Goal: Obtain resource: Download file/media

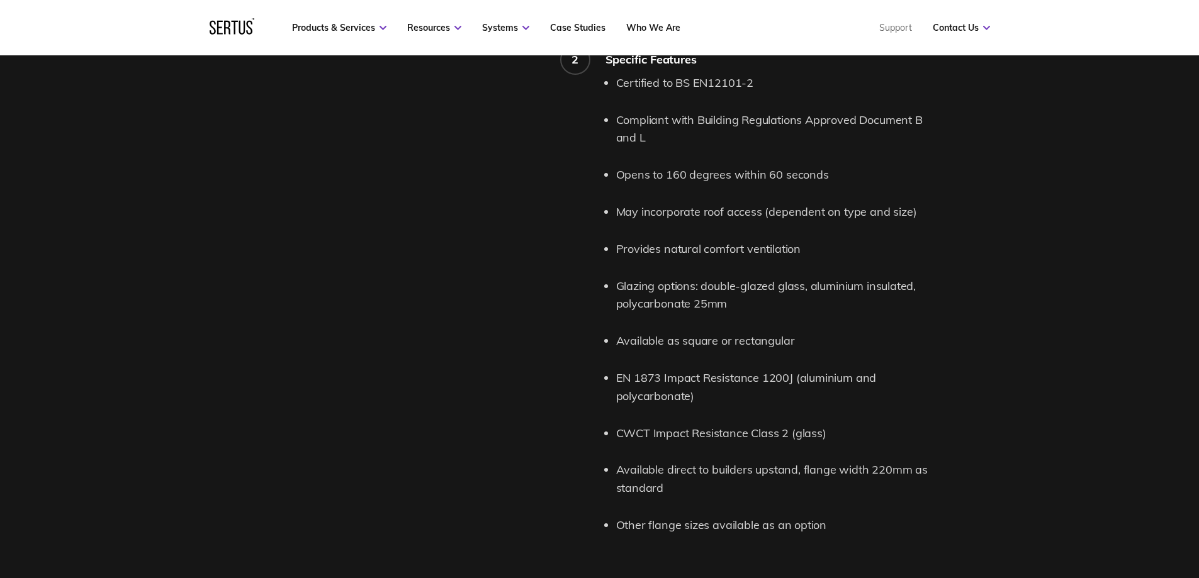
scroll to position [1511, 0]
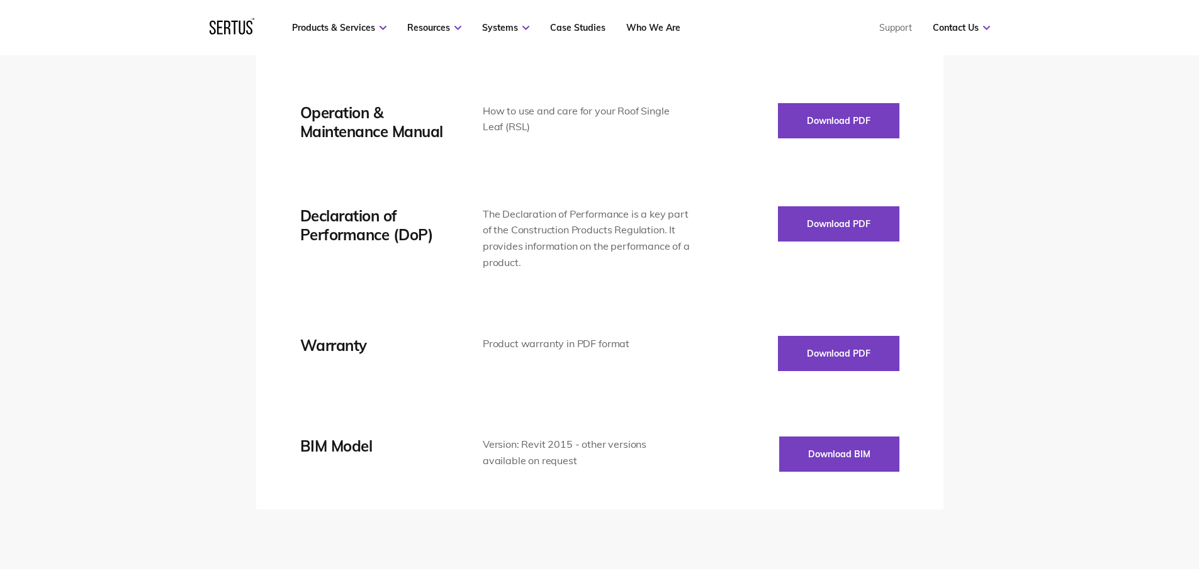
scroll to position [1888, 0]
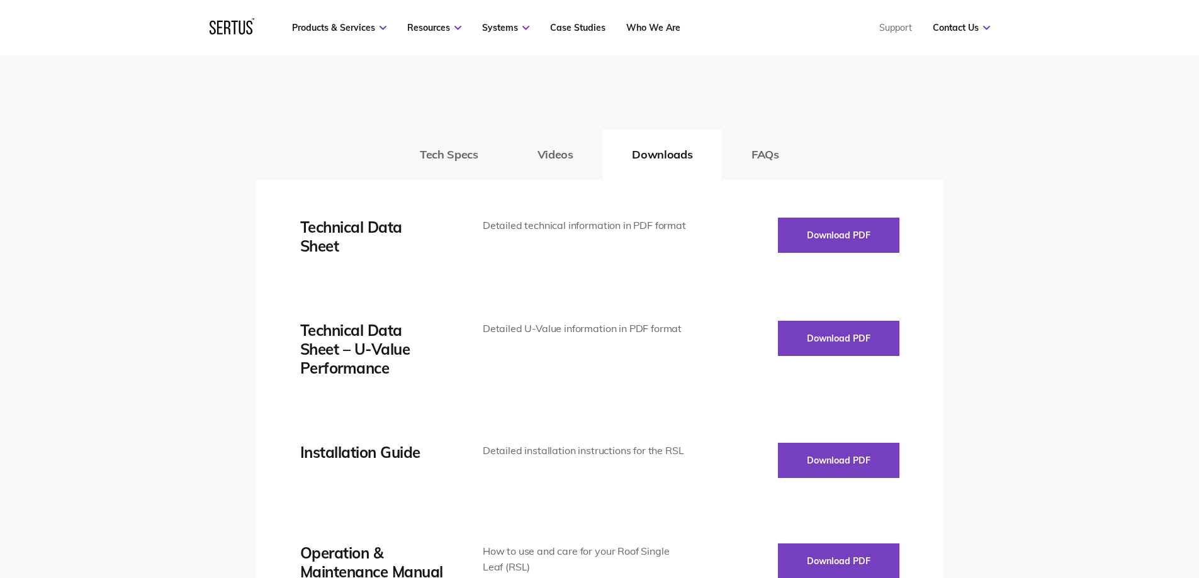
click at [907, 205] on div "Thermal transmission See U-Value Performance data sheet here . Uninsulated base…" at bounding box center [599, 565] width 687 height 770
click at [855, 240] on button "Download PDF" at bounding box center [838, 235] width 121 height 35
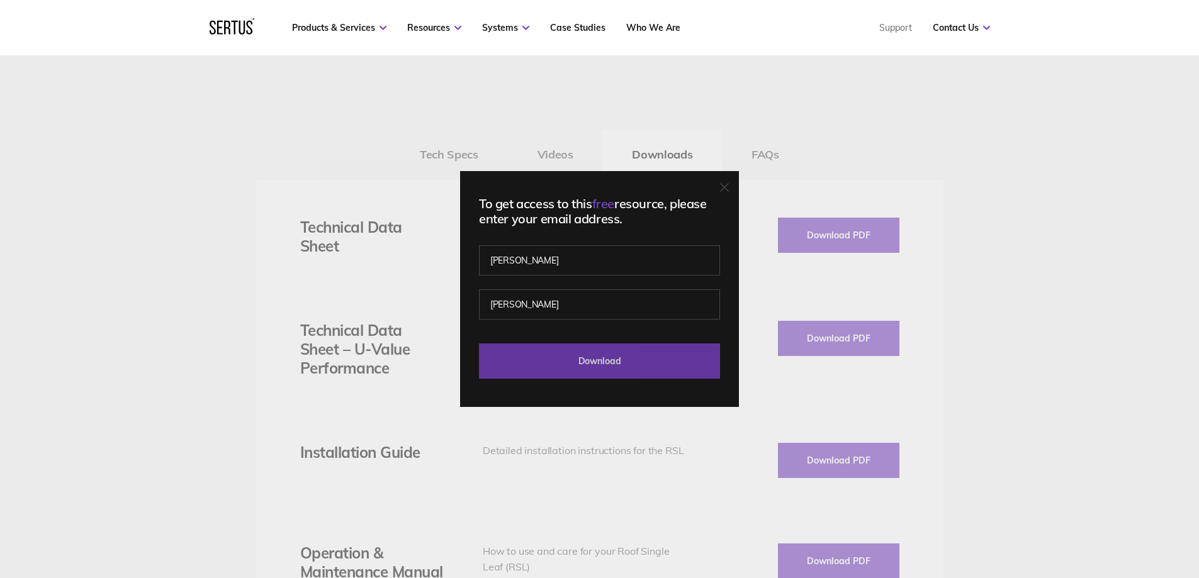
click at [556, 350] on input "Download" at bounding box center [599, 361] width 241 height 35
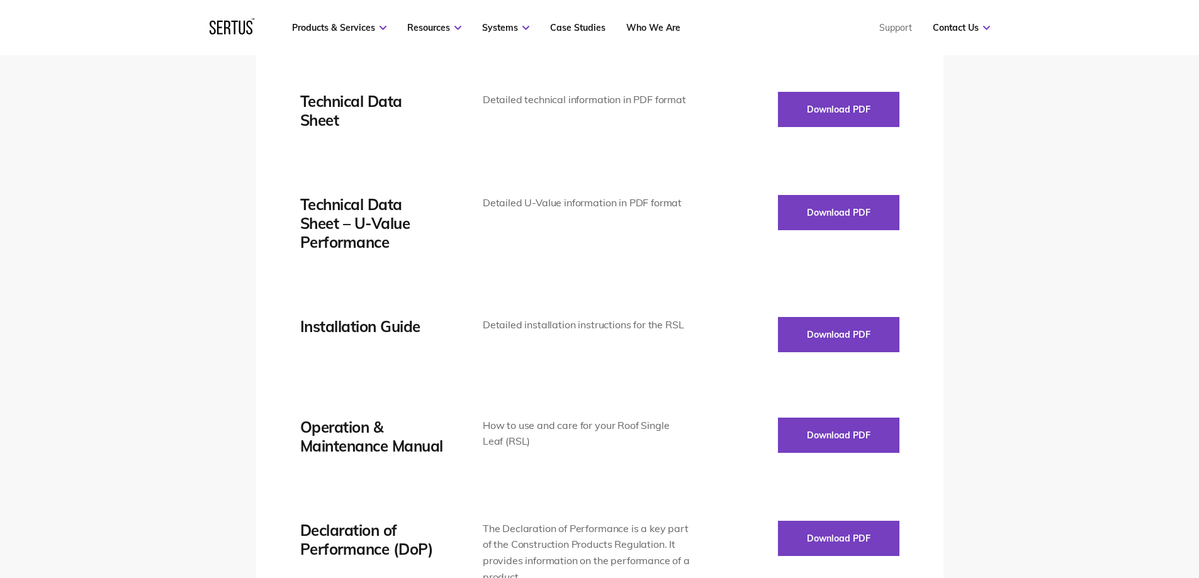
scroll to position [1951, 0]
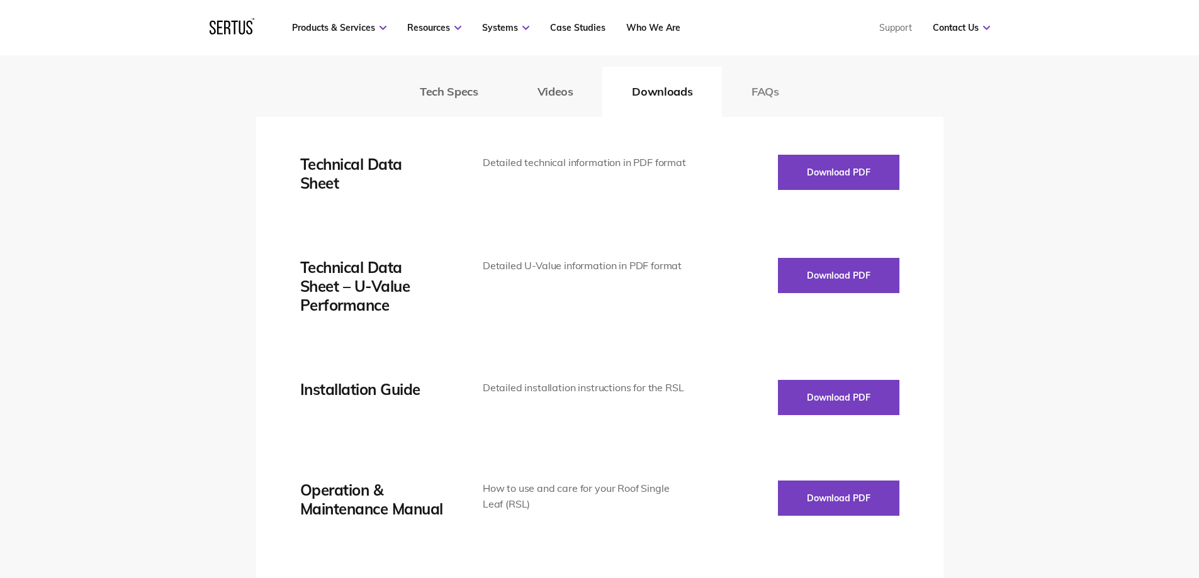
click at [772, 90] on button "FAQs" at bounding box center [765, 92] width 87 height 50
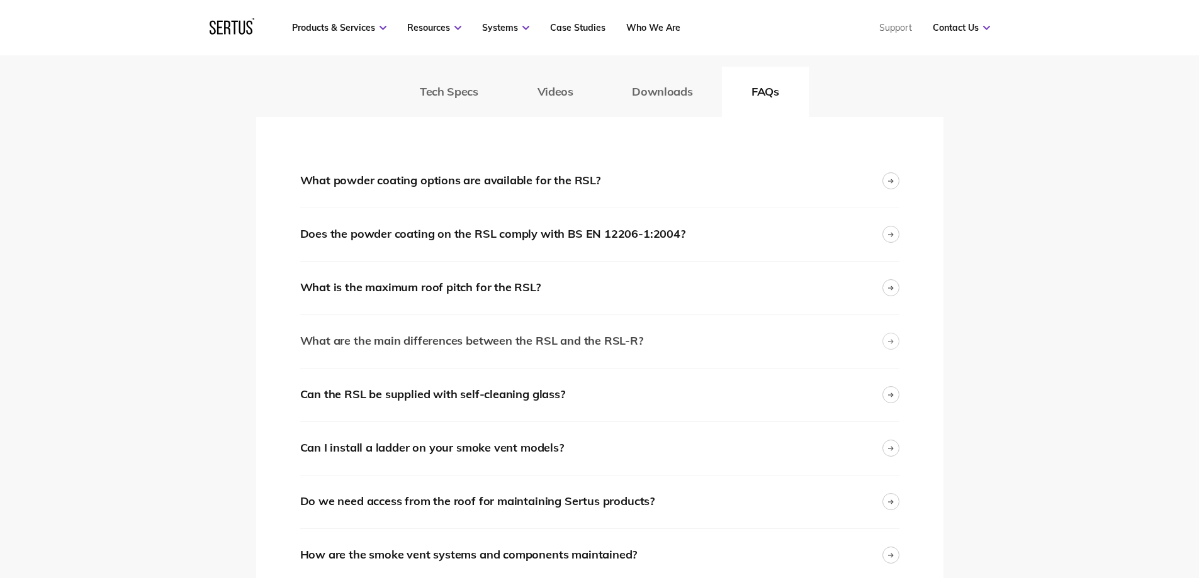
click at [453, 342] on div "What are the main differences between the RSL and the RSL-R?" at bounding box center [471, 341] width 343 height 18
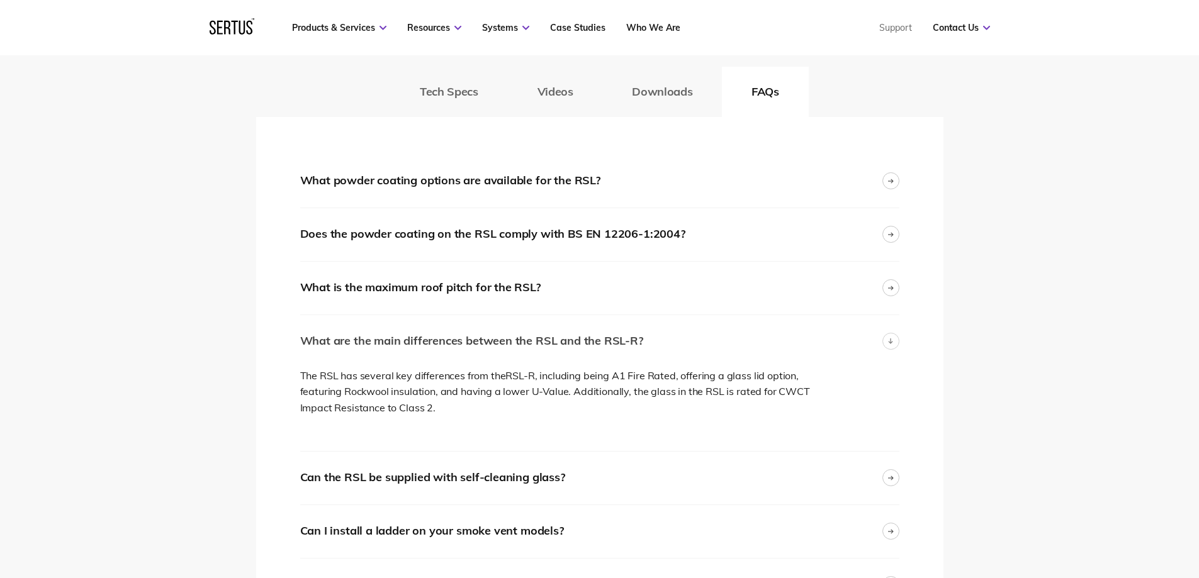
click at [453, 342] on div "What are the main differences between the RSL and the RSL-R?" at bounding box center [471, 341] width 343 height 18
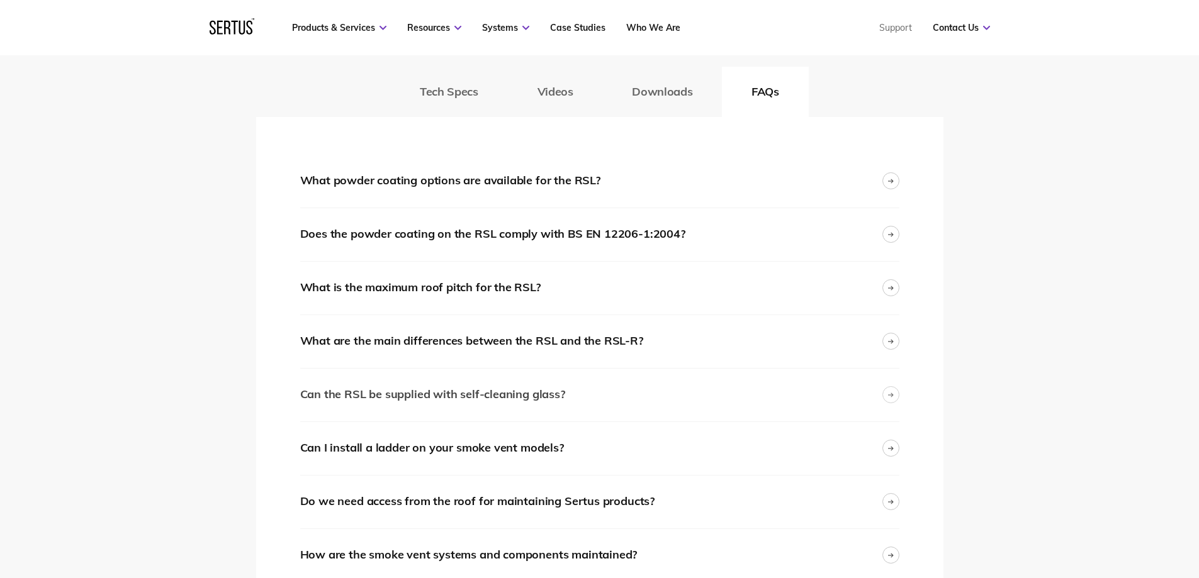
scroll to position [2140, 0]
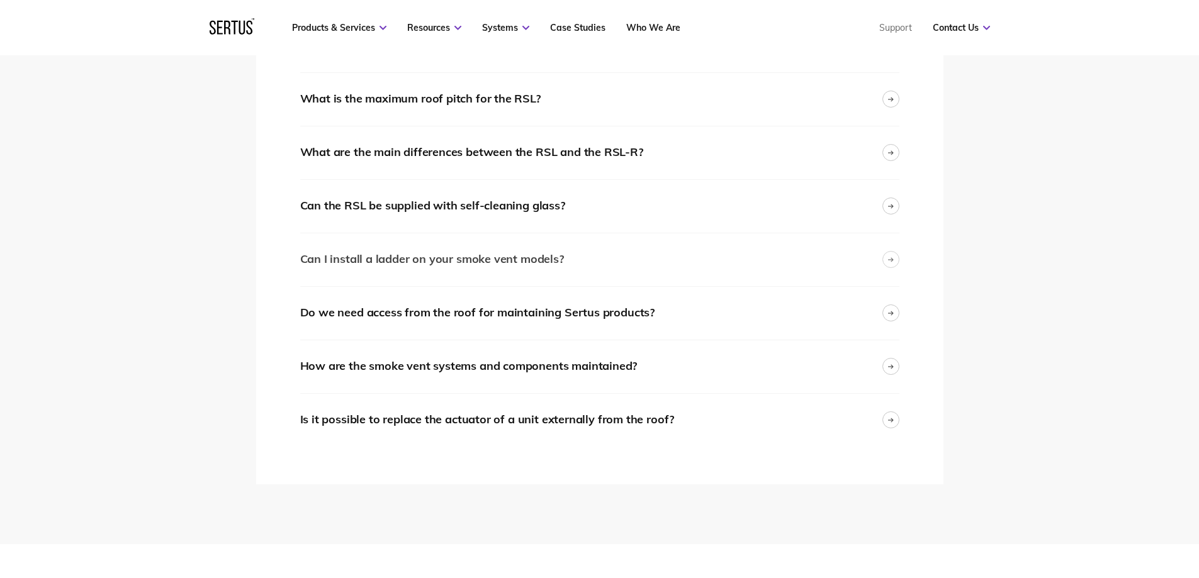
click at [454, 264] on div "Can I install a ladder on your smoke vent models?" at bounding box center [432, 260] width 264 height 18
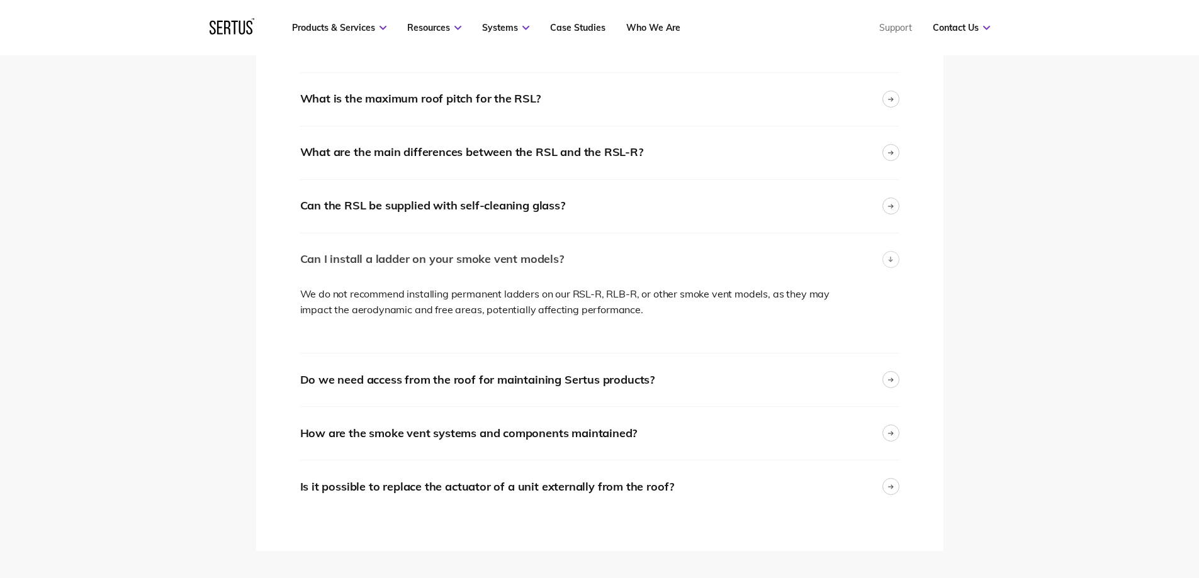
click at [454, 264] on div "Can I install a ladder on your smoke vent models?" at bounding box center [432, 260] width 264 height 18
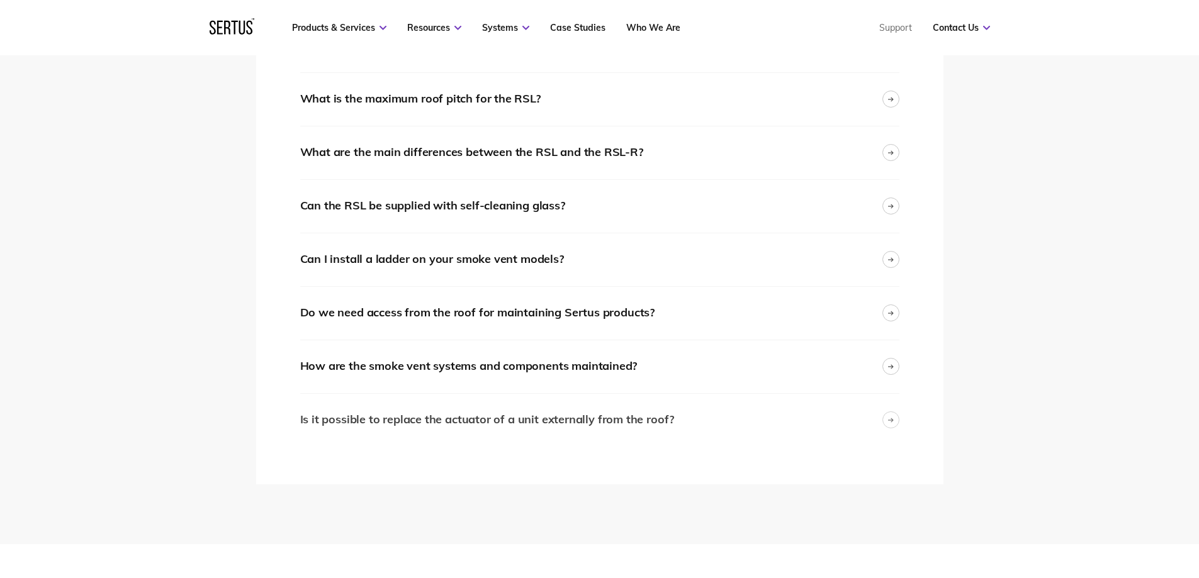
click at [597, 422] on div "Is it possible to replace the actuator of a unit externally from the roof?" at bounding box center [487, 420] width 375 height 18
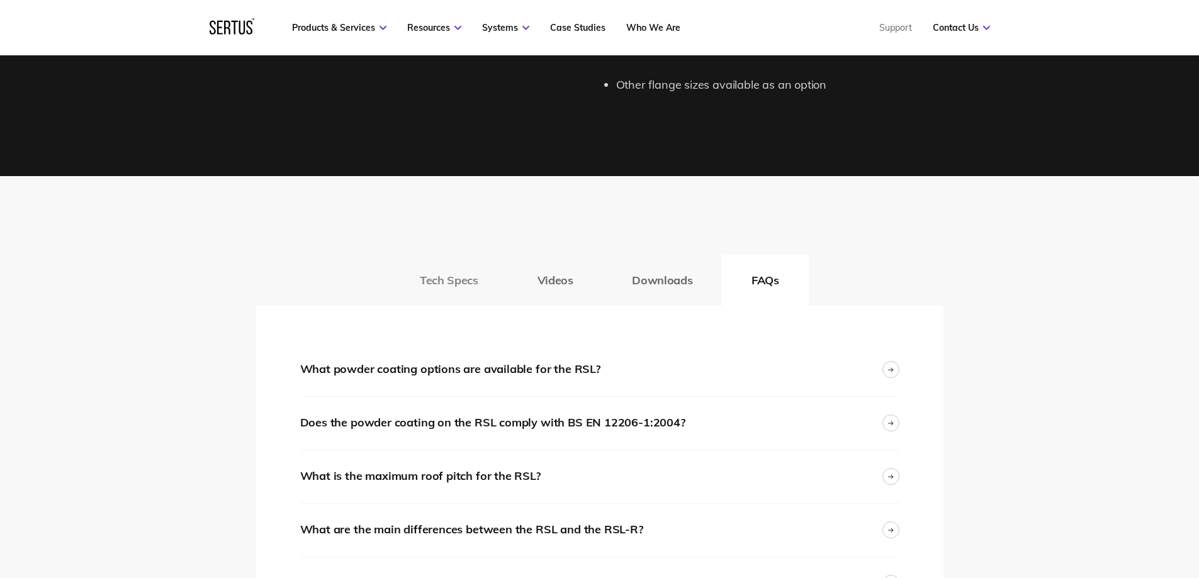
click at [480, 283] on button "Tech Specs" at bounding box center [448, 281] width 117 height 50
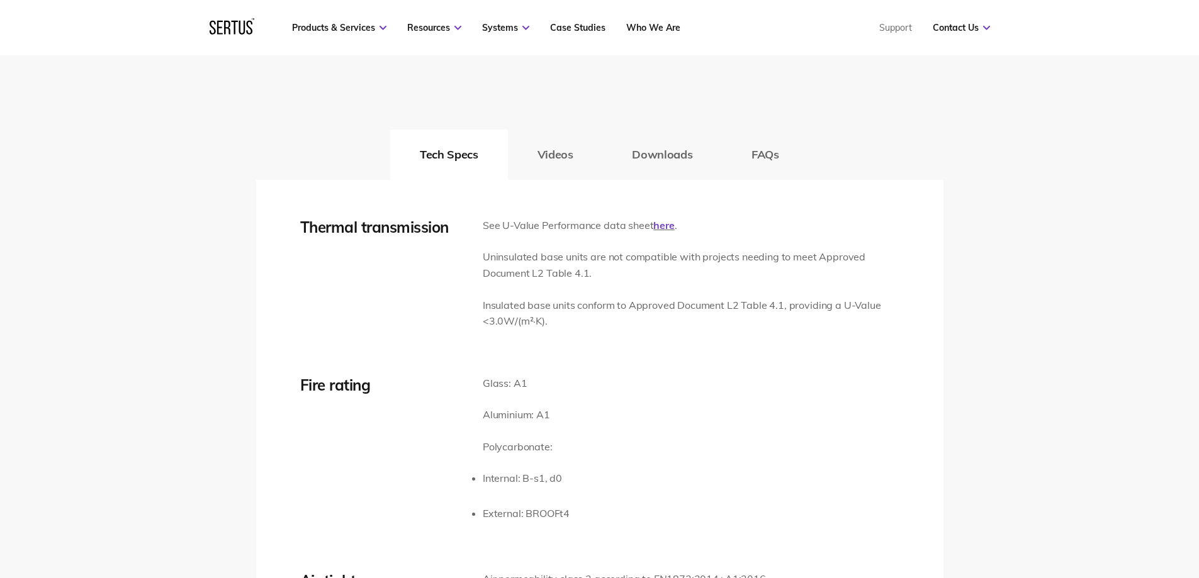
scroll to position [1574, 0]
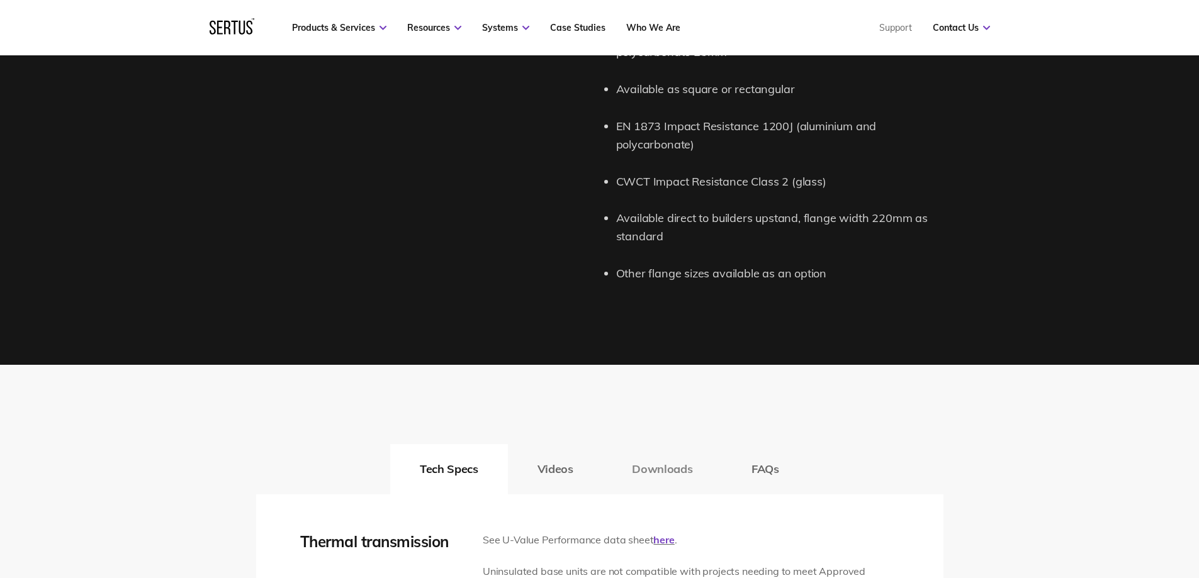
click at [643, 470] on button "Downloads" at bounding box center [662, 469] width 120 height 50
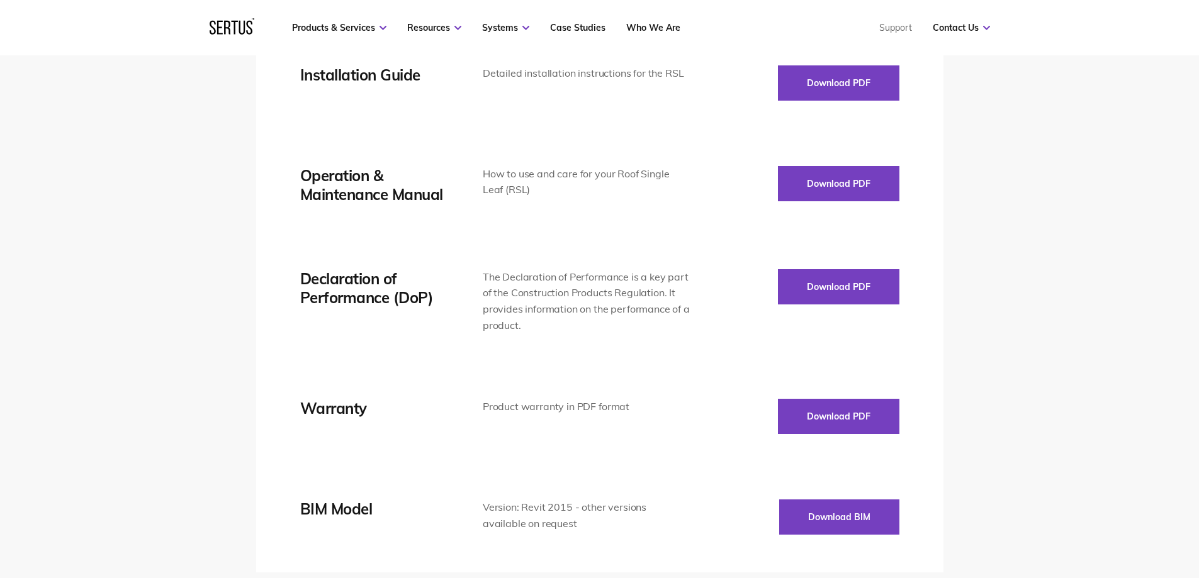
scroll to position [2518, 0]
